Goal: Task Accomplishment & Management: Complete application form

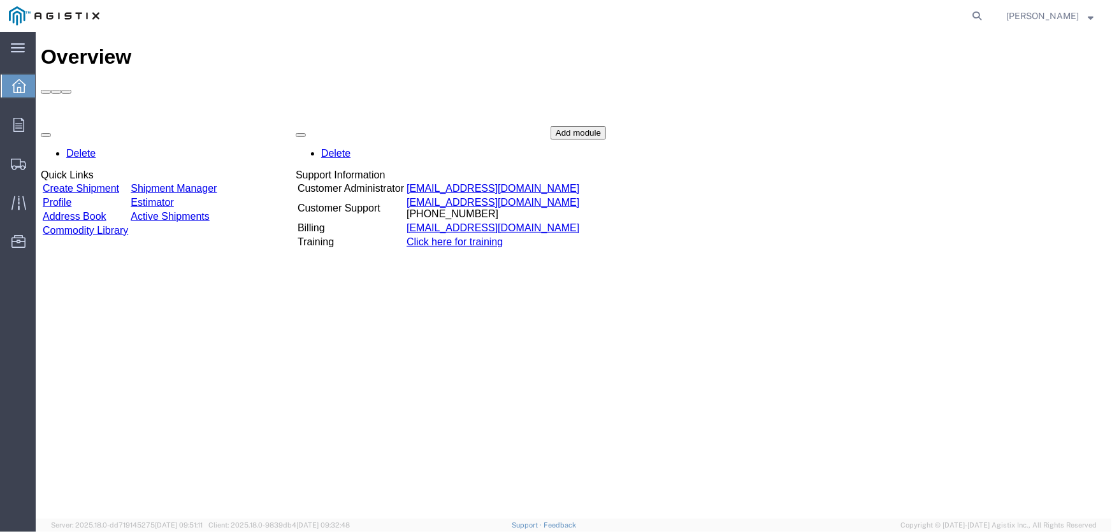
click at [110, 182] on link "Create Shipment" at bounding box center [80, 187] width 76 height 11
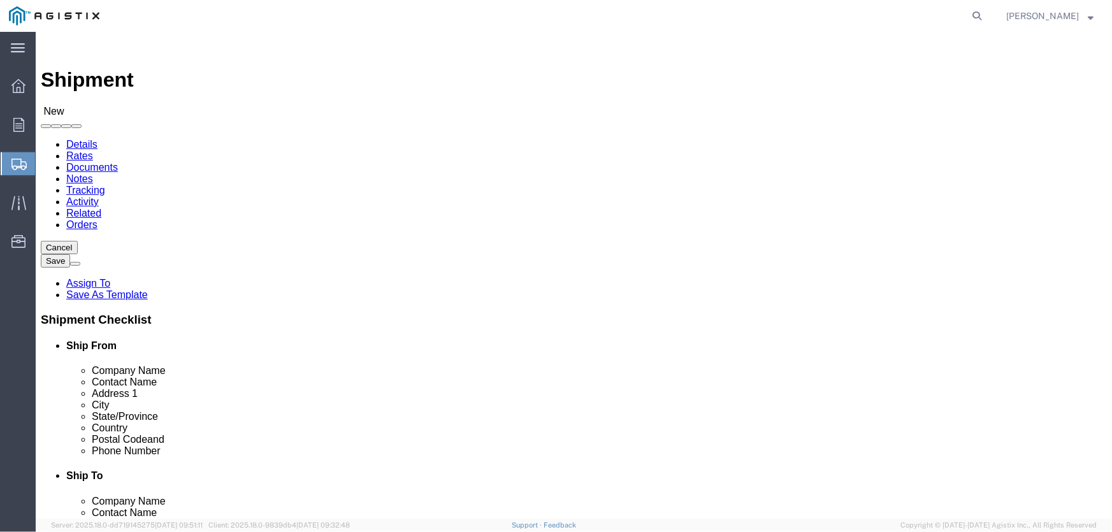
select select
click select "Select PG&E Pacific Air Switch Corp"
select select "9596"
click select "Select PG&E Pacific Air Switch Corp"
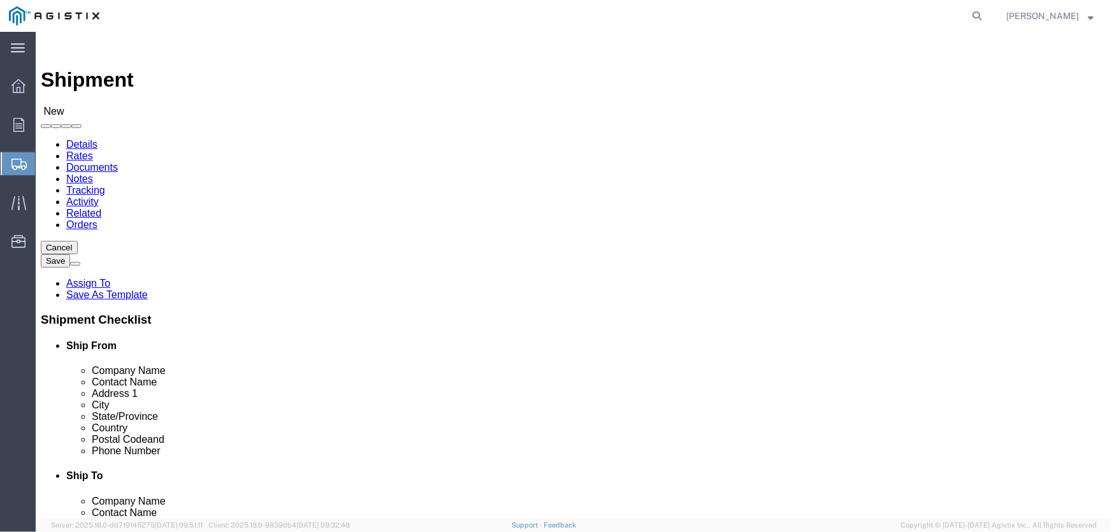
select select "PURCHORD"
select select
drag, startPoint x: 568, startPoint y: 185, endPoint x: 575, endPoint y: 183, distance: 7.1
click div
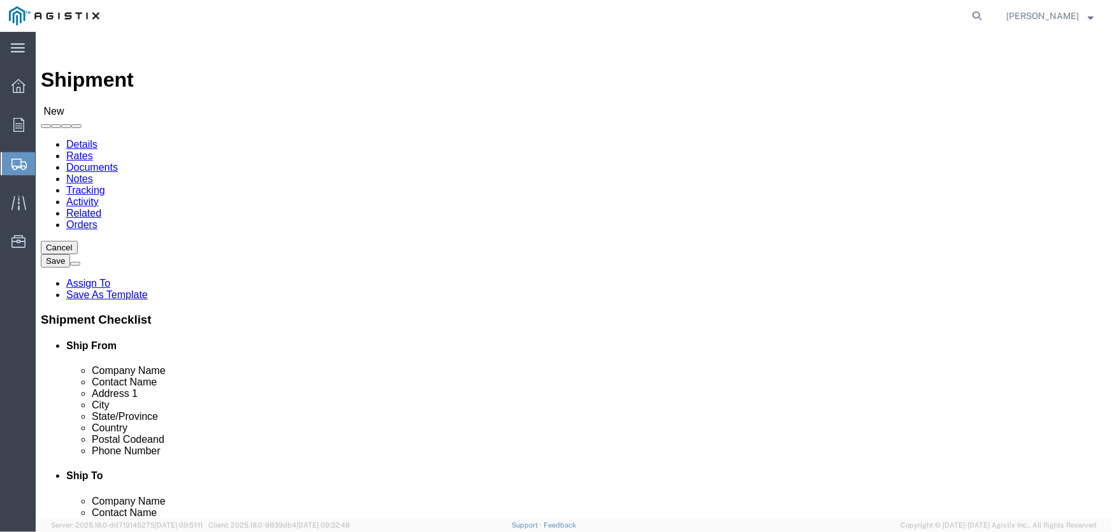
click div
click select "Select All Others [GEOGRAPHIC_DATA] [GEOGRAPHIC_DATA] [GEOGRAPHIC_DATA] [GEOGRA…"
select select "23082"
click select "Select All Others [GEOGRAPHIC_DATA] [GEOGRAPHIC_DATA] [GEOGRAPHIC_DATA] [GEOGRA…"
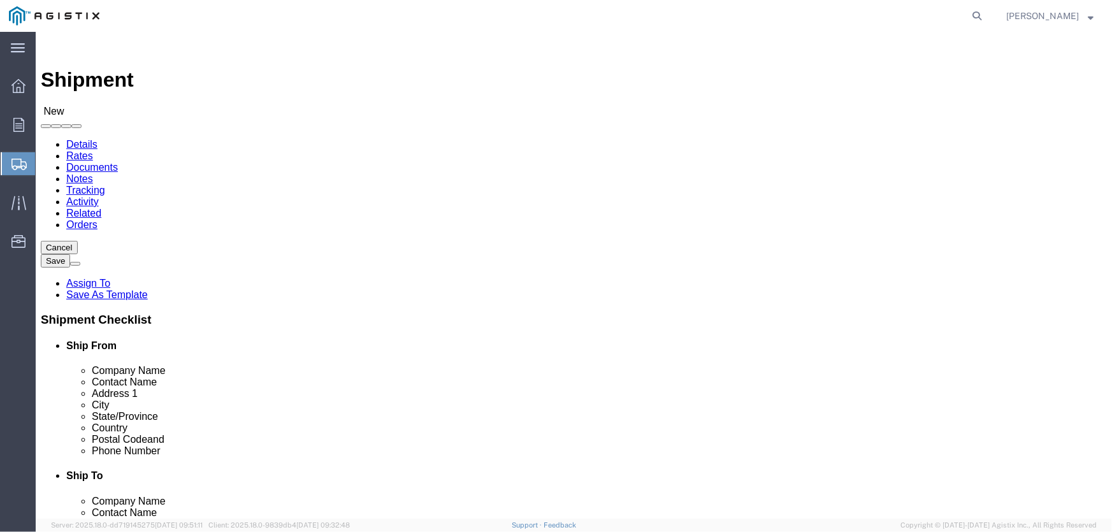
select select "MYPROFILE"
select select "OR"
click input "text"
type input "[PERSON_NAME] landing"
click input "text"
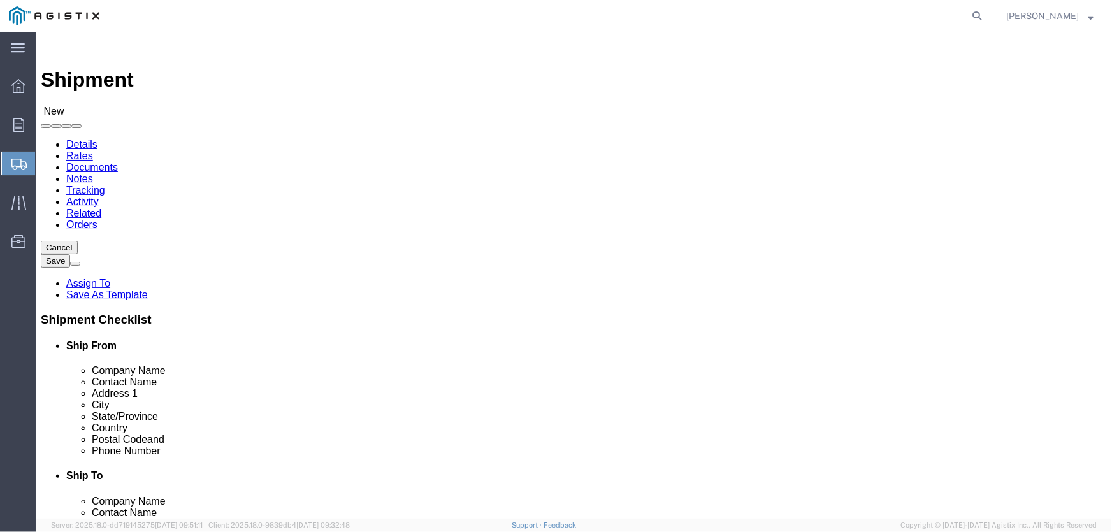
type input "Pacific Gas & Electric"
click input "text"
type input "[PERSON_NAME]"
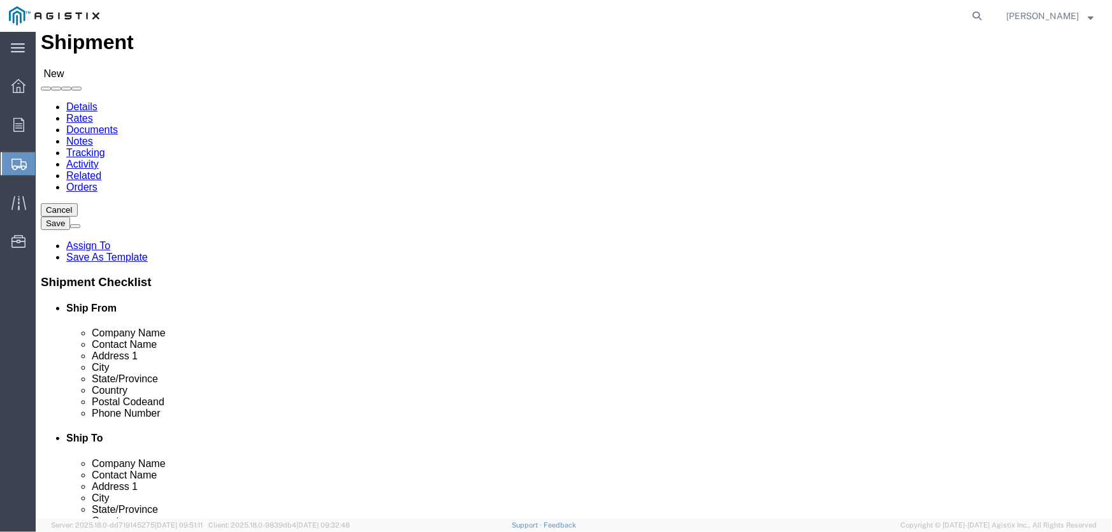
scroll to position [57, 0]
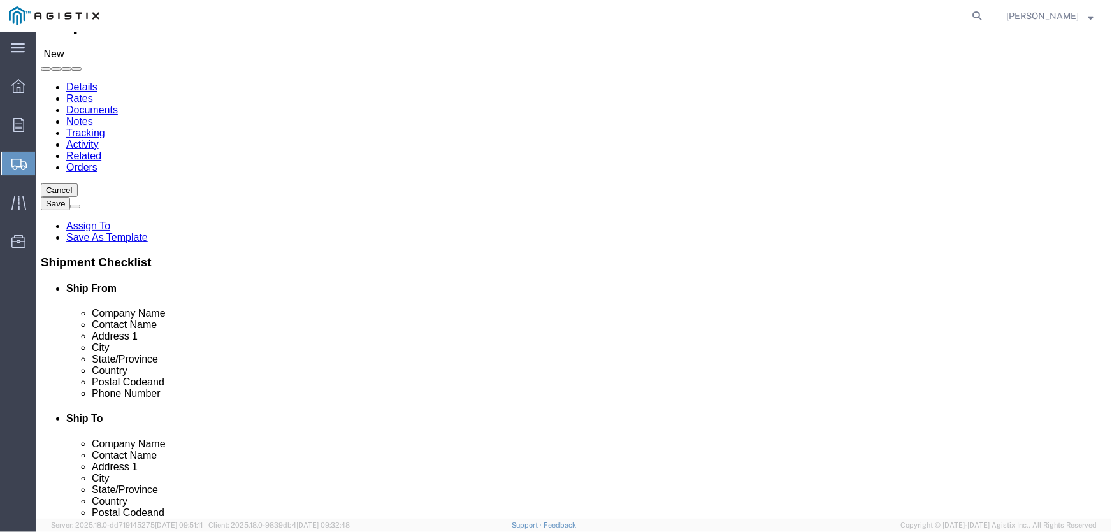
click p "- PG&E [PERSON_NAME] S/C - ([PERSON_NAME]) [STREET_ADDRESS][PERSON_NAME] , 12:0…"
select select "CA"
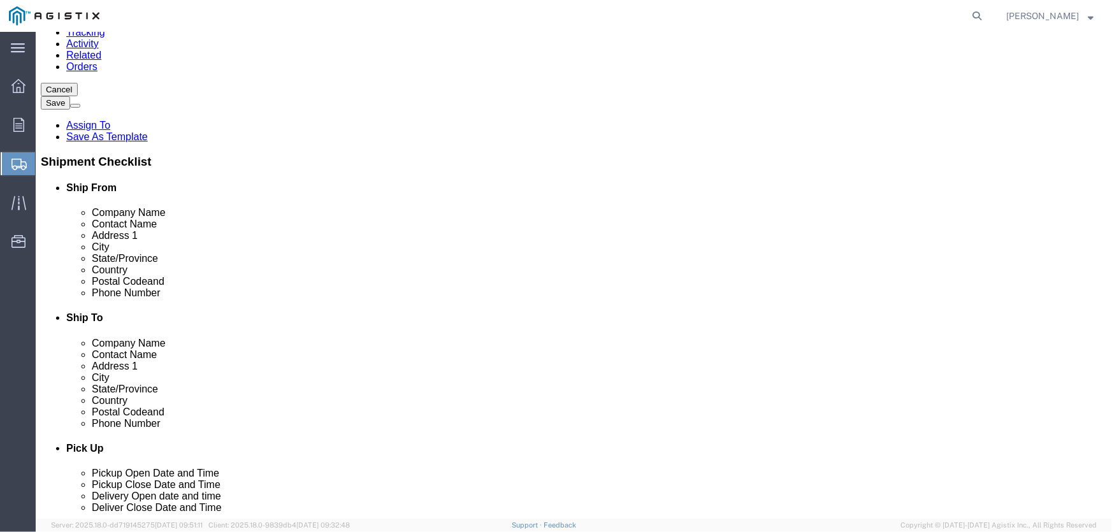
scroll to position [173, 0]
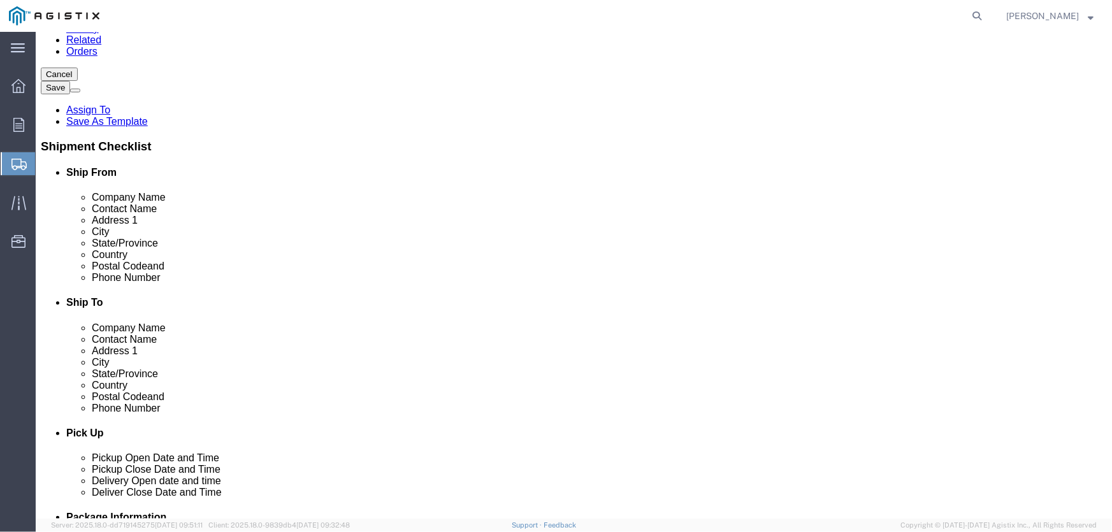
type input "[PERSON_NAME]"
click input "text"
click input "Pacific Gas & Electric"
click input "PG&E"
type input "PG&E"
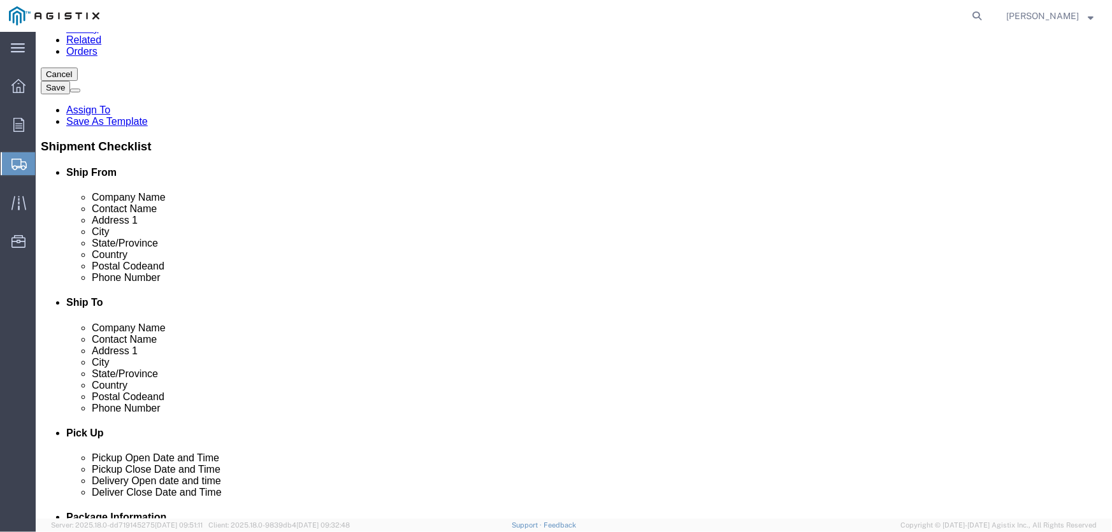
drag, startPoint x: 655, startPoint y: 220, endPoint x: 562, endPoint y: 220, distance: 93.6
click input "text"
type input "[STREET_ADDRESS][PERSON_NAME]"
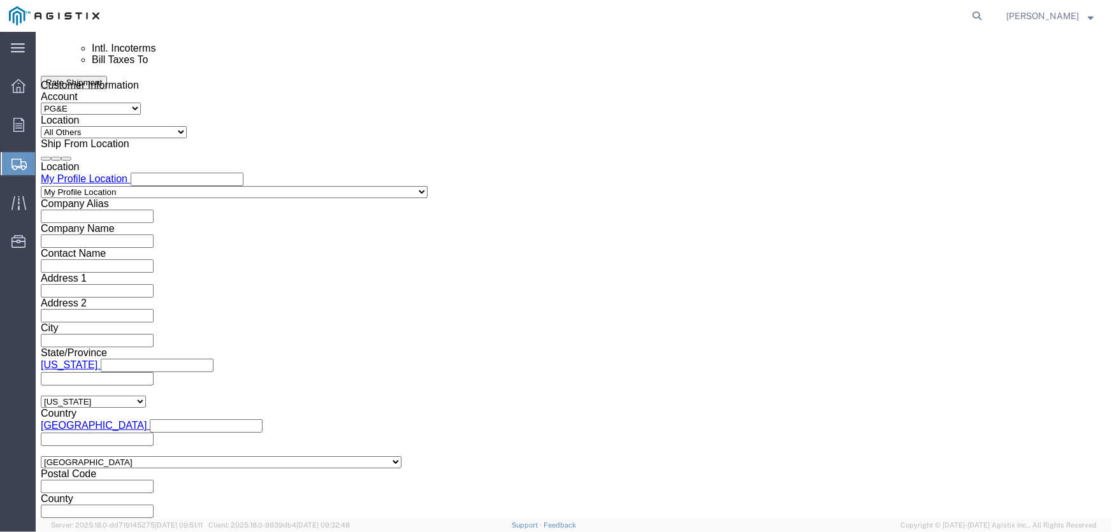
scroll to position [810, 0]
click div "[DATE] 2:00 PM"
click div "[DATE] 3:00 PM"
click div "[DATE] 2:00 PM"
type input "6:00 am"
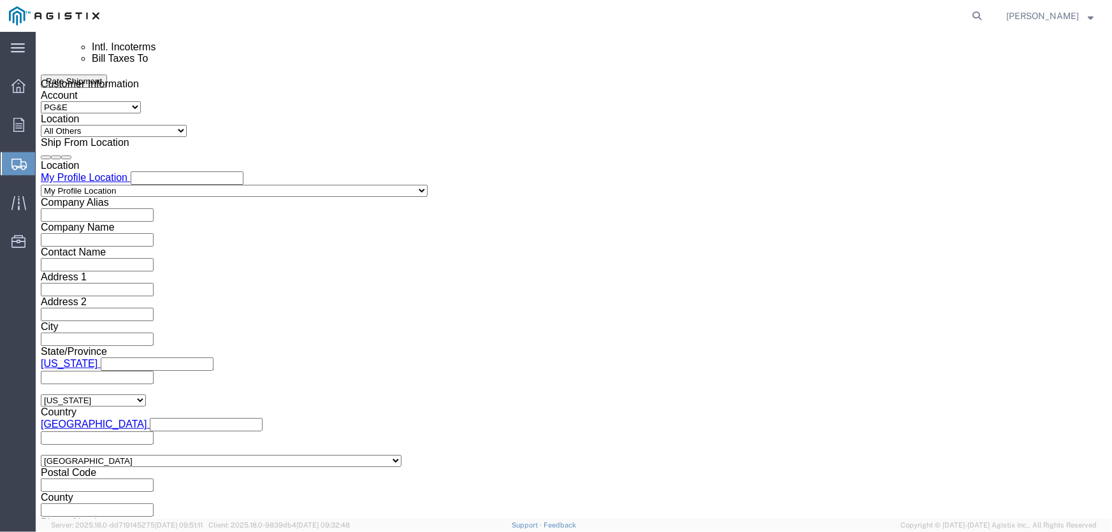
click button "Apply"
click div
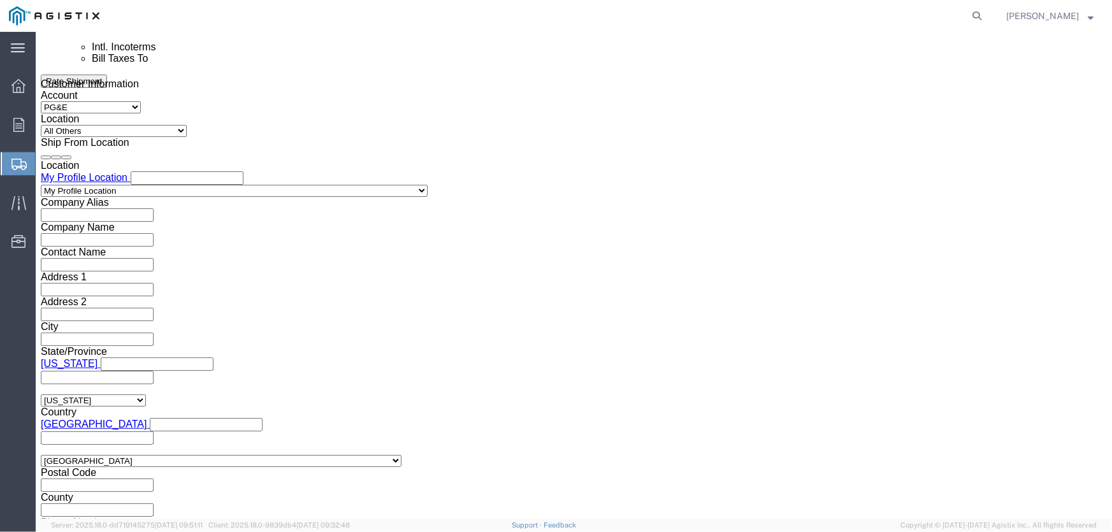
click div
click button "Save"
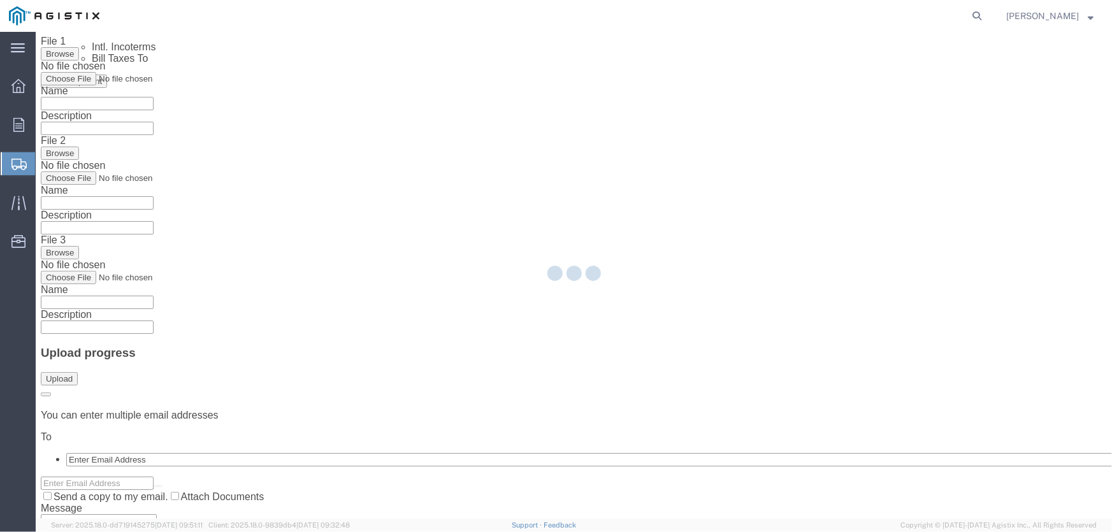
scroll to position [0, 0]
